Goal: Information Seeking & Learning: Learn about a topic

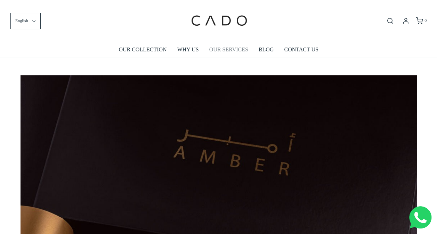
click at [224, 48] on link "OUR SERVICES" at bounding box center [228, 50] width 39 height 16
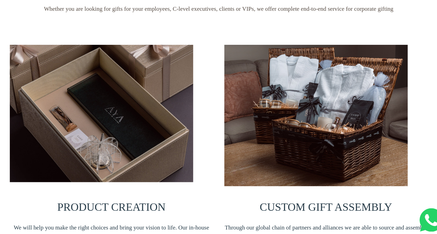
scroll to position [95, 0]
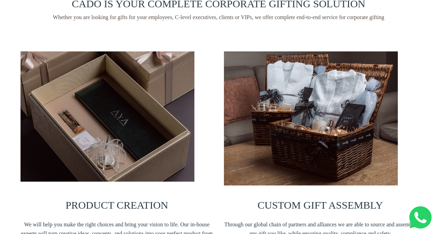
click at [220, 172] on div "CUSTOM GIFT ASSEMBLY Through our global chain of partners and alliances we are …" at bounding box center [320, 152] width 203 height 212
